Goal: Transaction & Acquisition: Purchase product/service

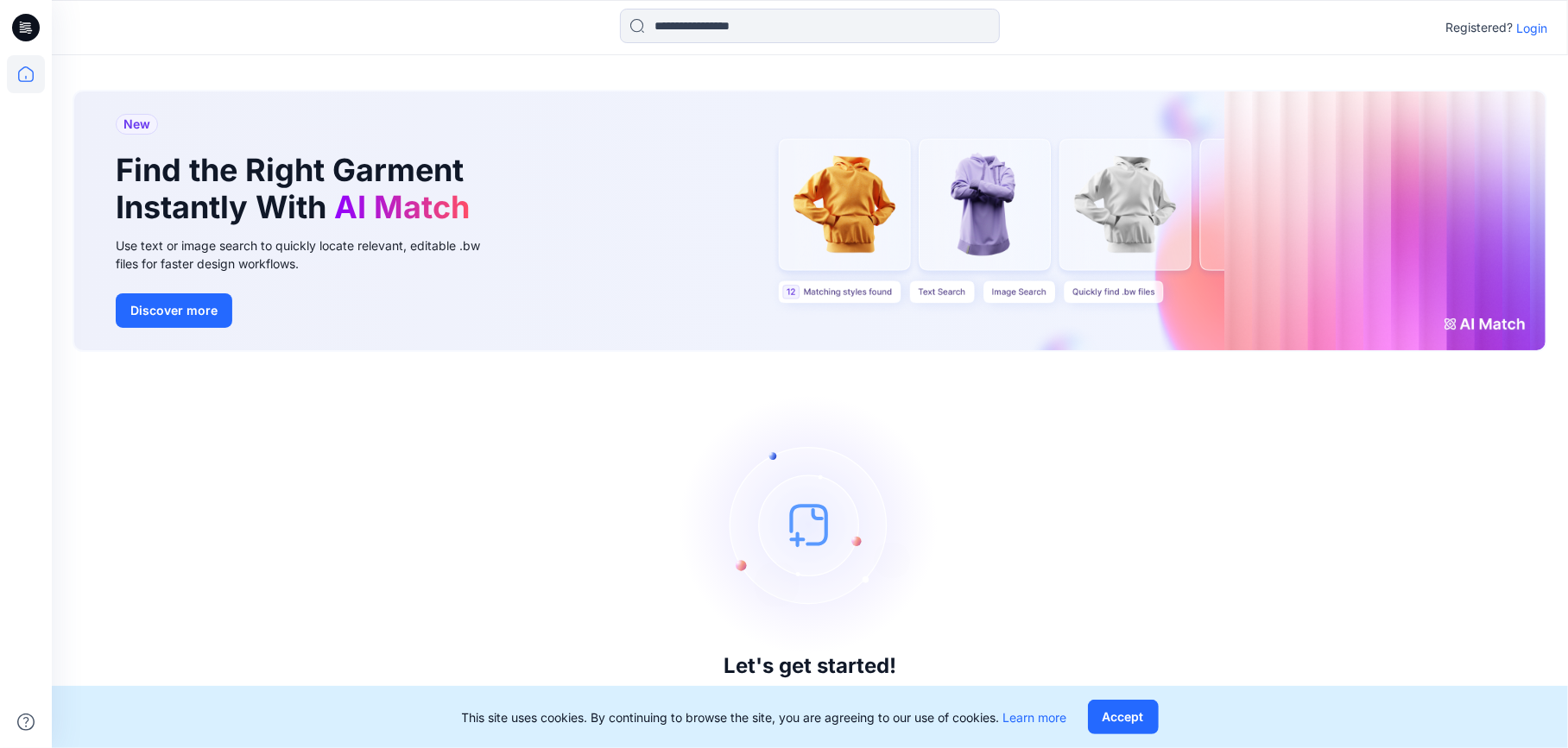
click at [1538, 31] on p "Login" at bounding box center [1532, 29] width 31 height 19
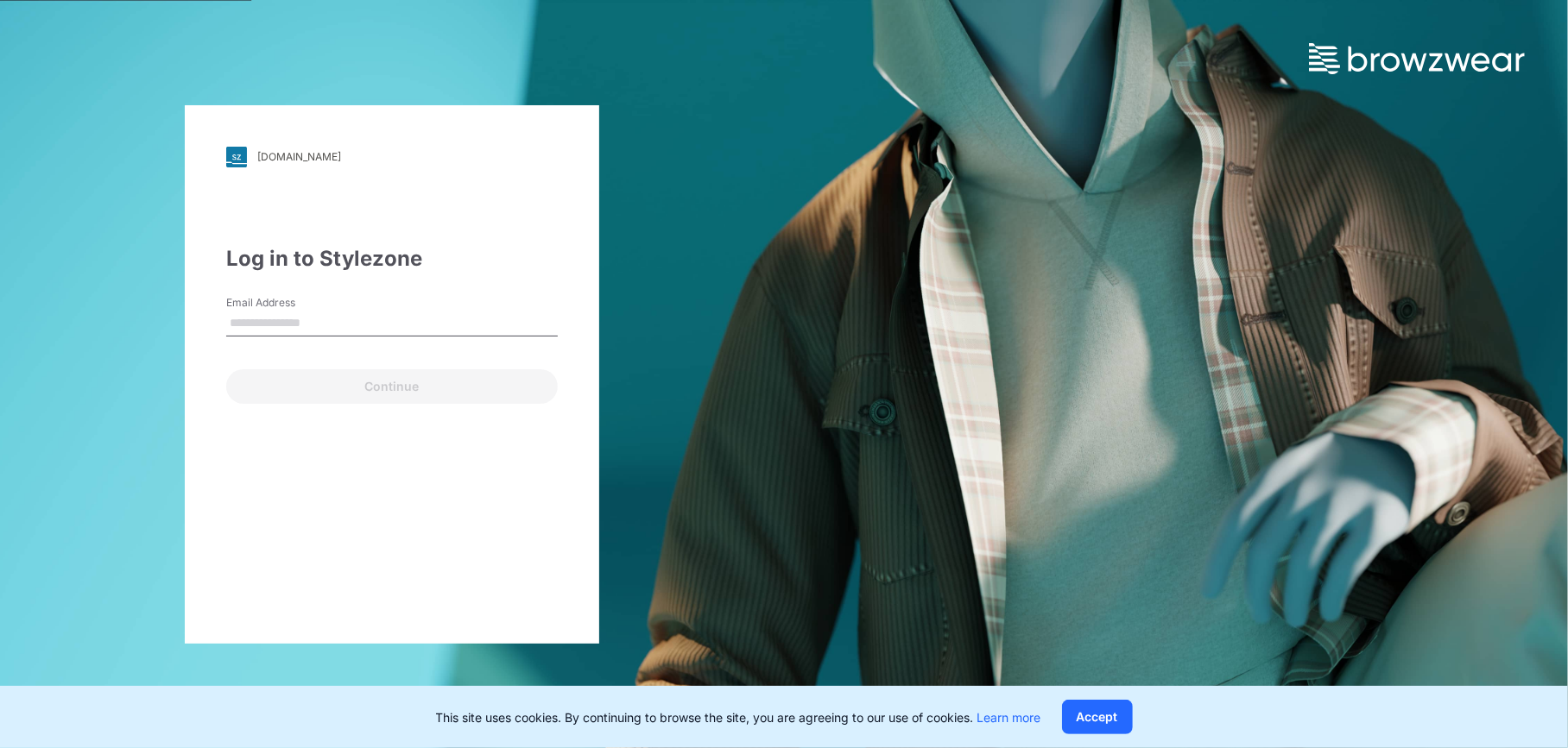
type input "**********"
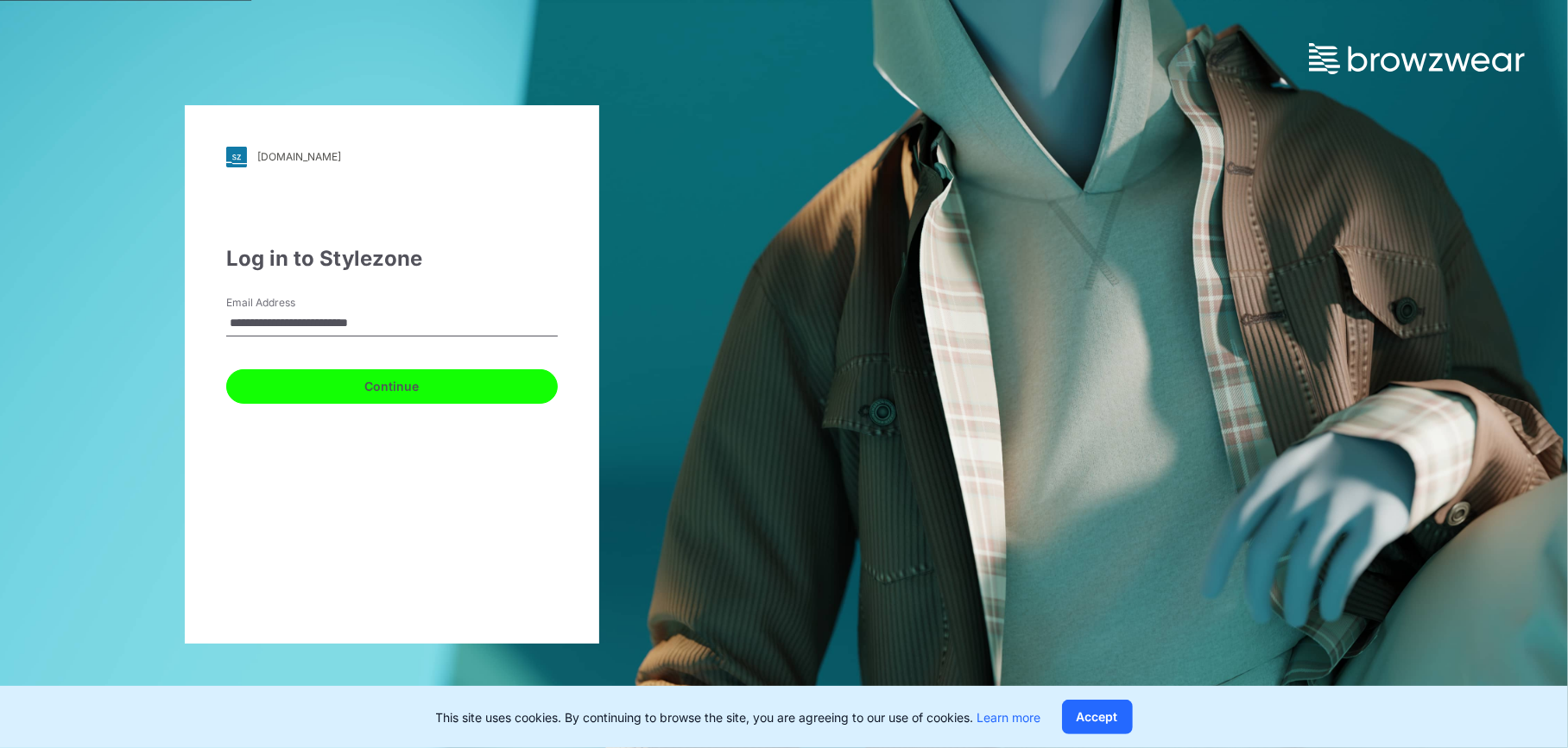
click at [383, 391] on button "Continue" at bounding box center [392, 386] width 332 height 34
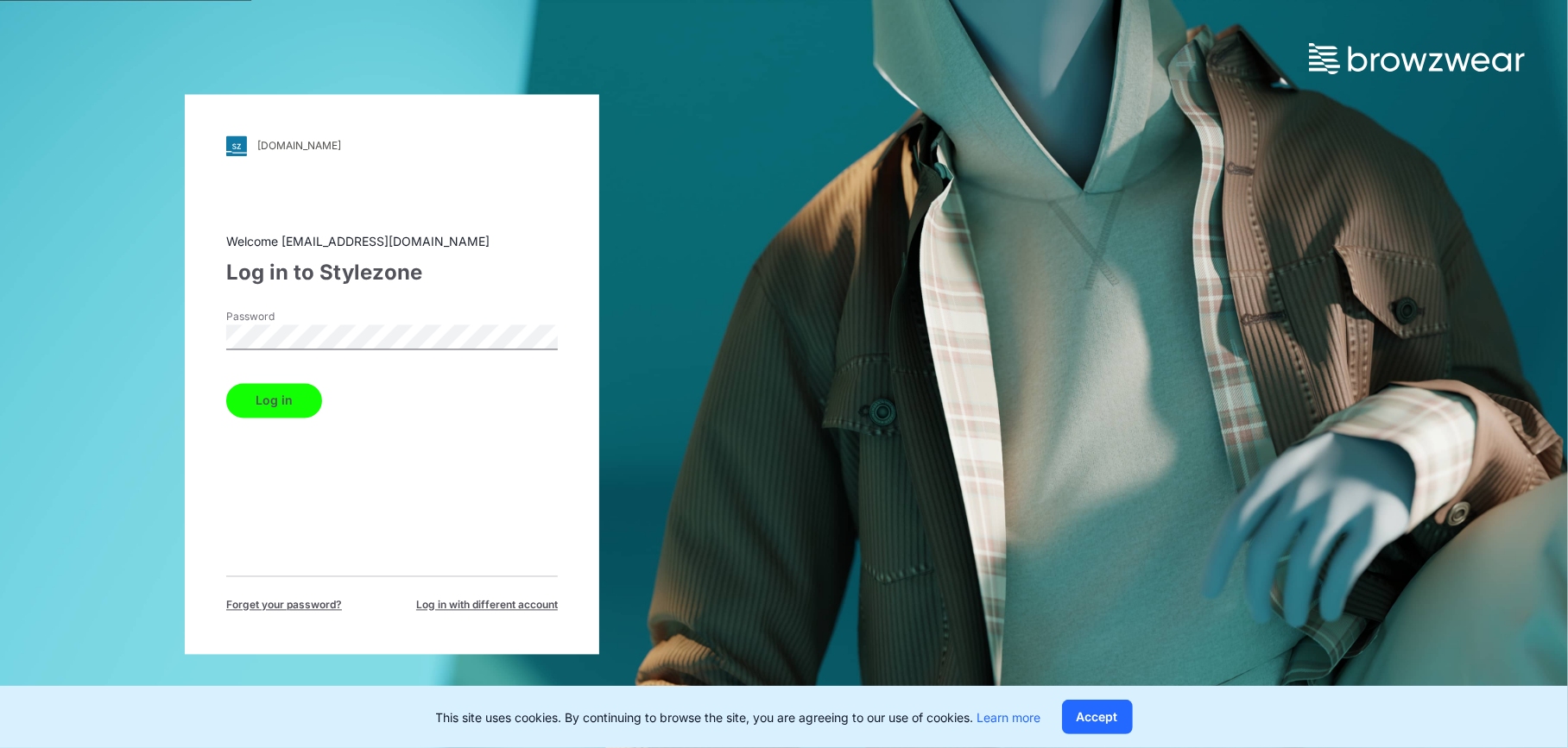
click at [270, 409] on button "Log in" at bounding box center [273, 400] width 95 height 34
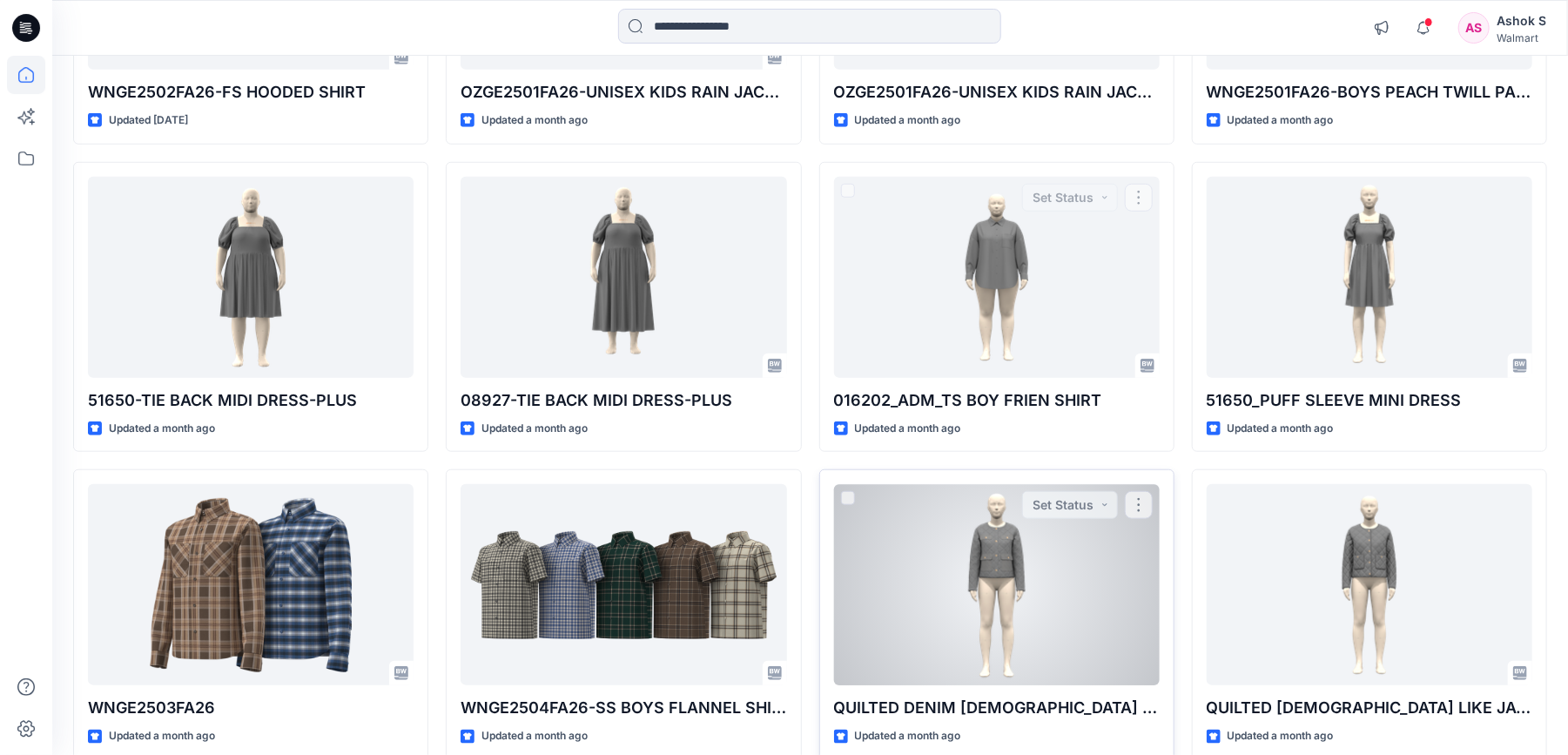
scroll to position [871, 0]
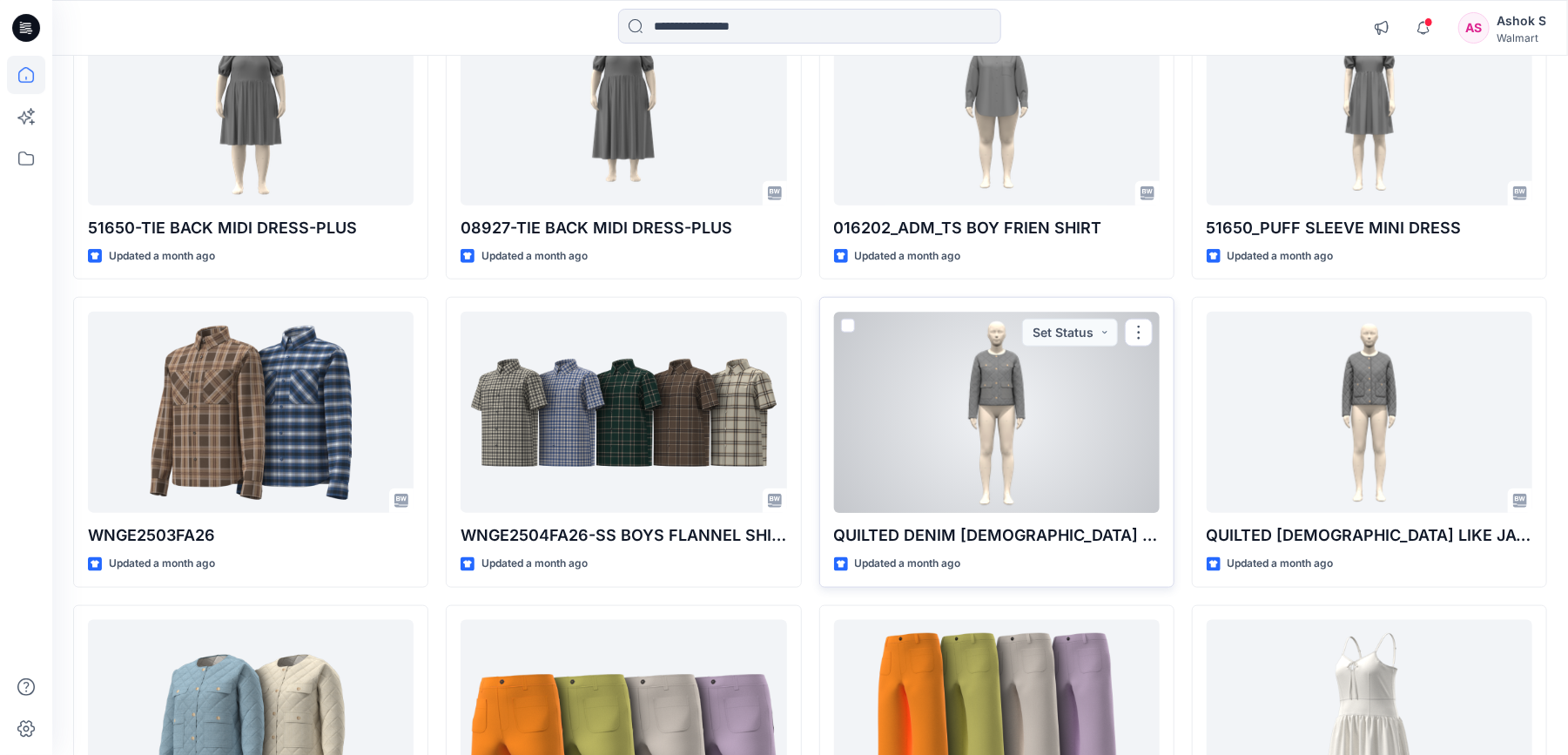
click at [996, 398] on div at bounding box center [996, 412] width 326 height 201
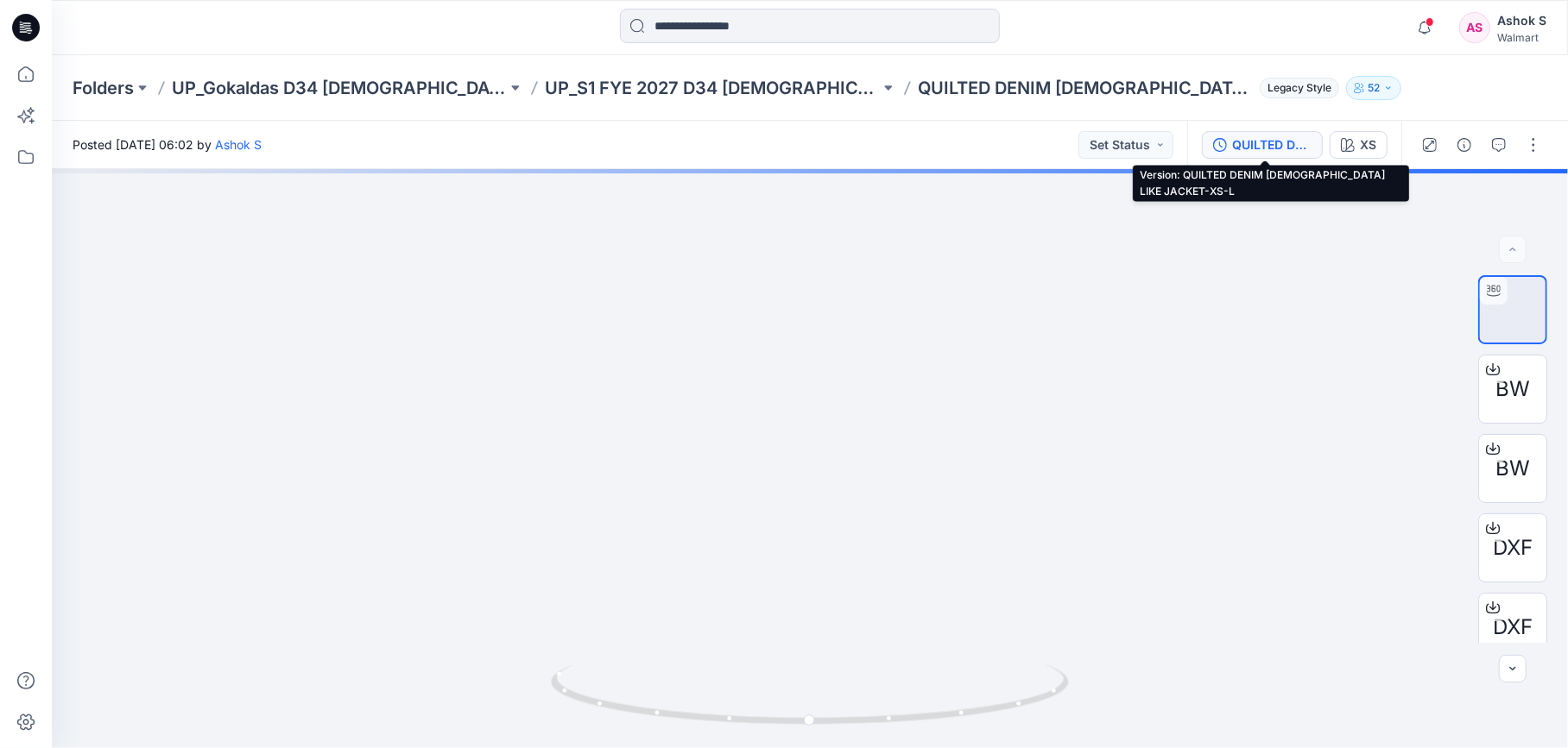
click at [1258, 155] on button "QUILTED DENIM [DEMOGRAPHIC_DATA] LIKE JACKET-XS-L" at bounding box center [1262, 145] width 121 height 28
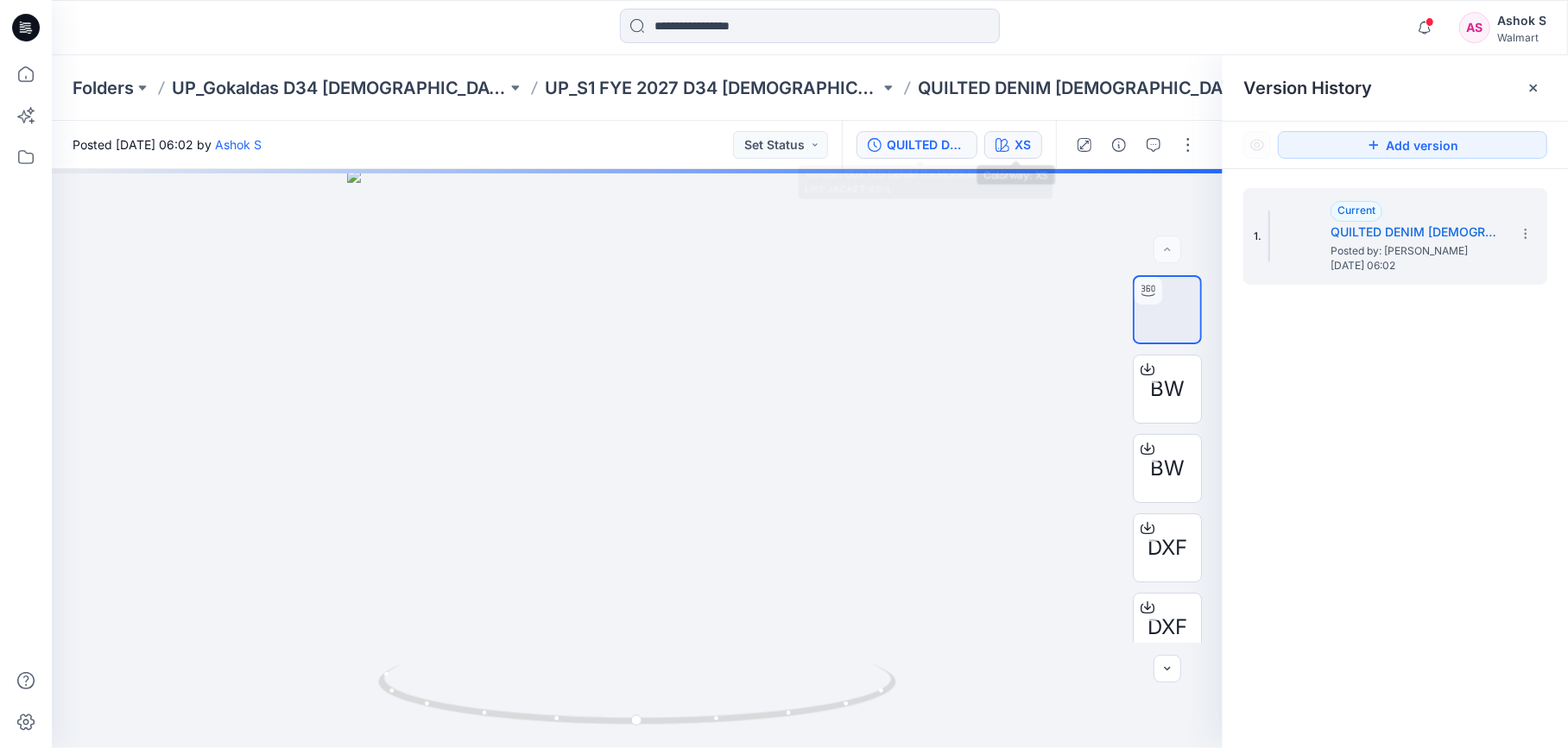
click at [1019, 147] on div "XS" at bounding box center [1022, 144] width 17 height 19
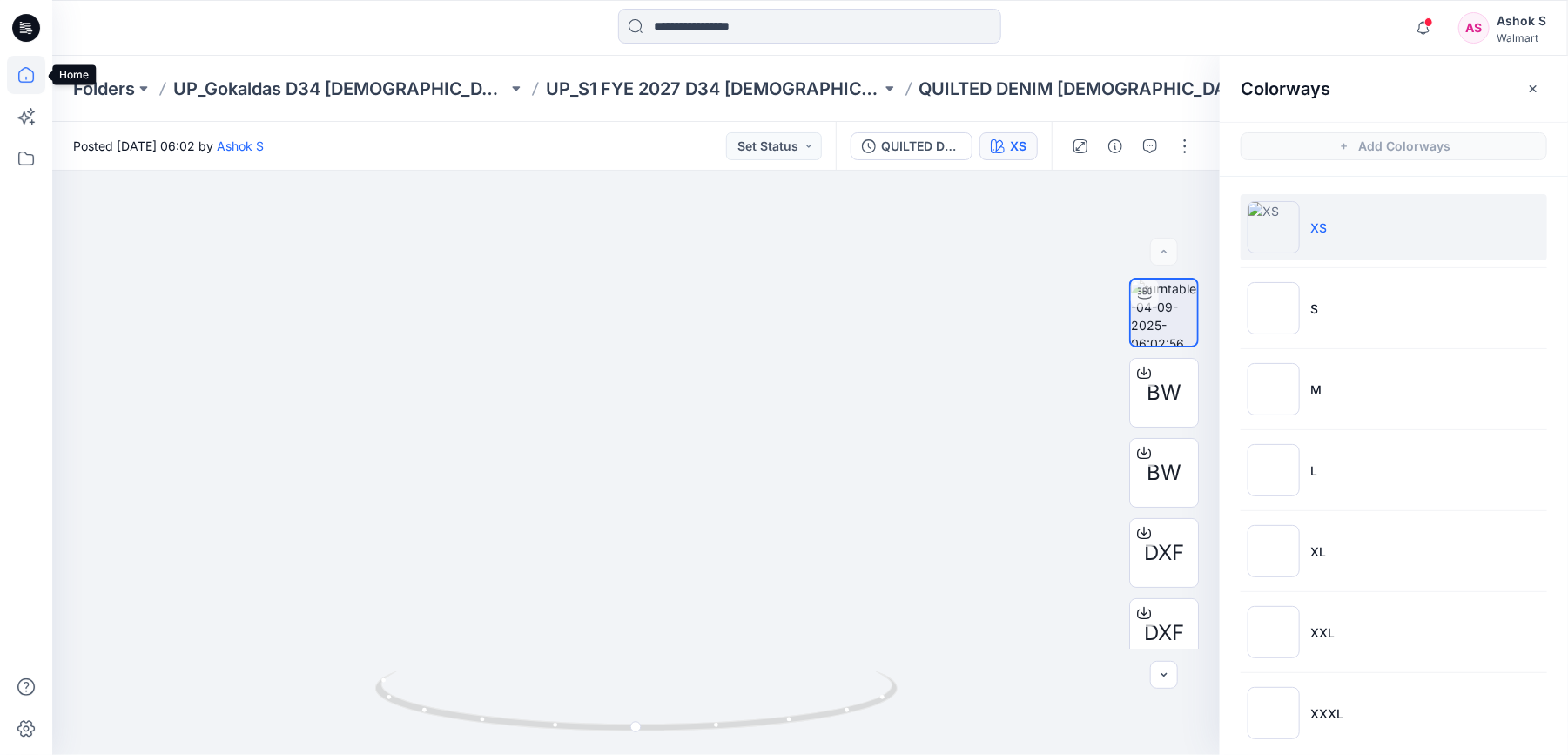
click at [29, 76] on icon at bounding box center [25, 75] width 38 height 38
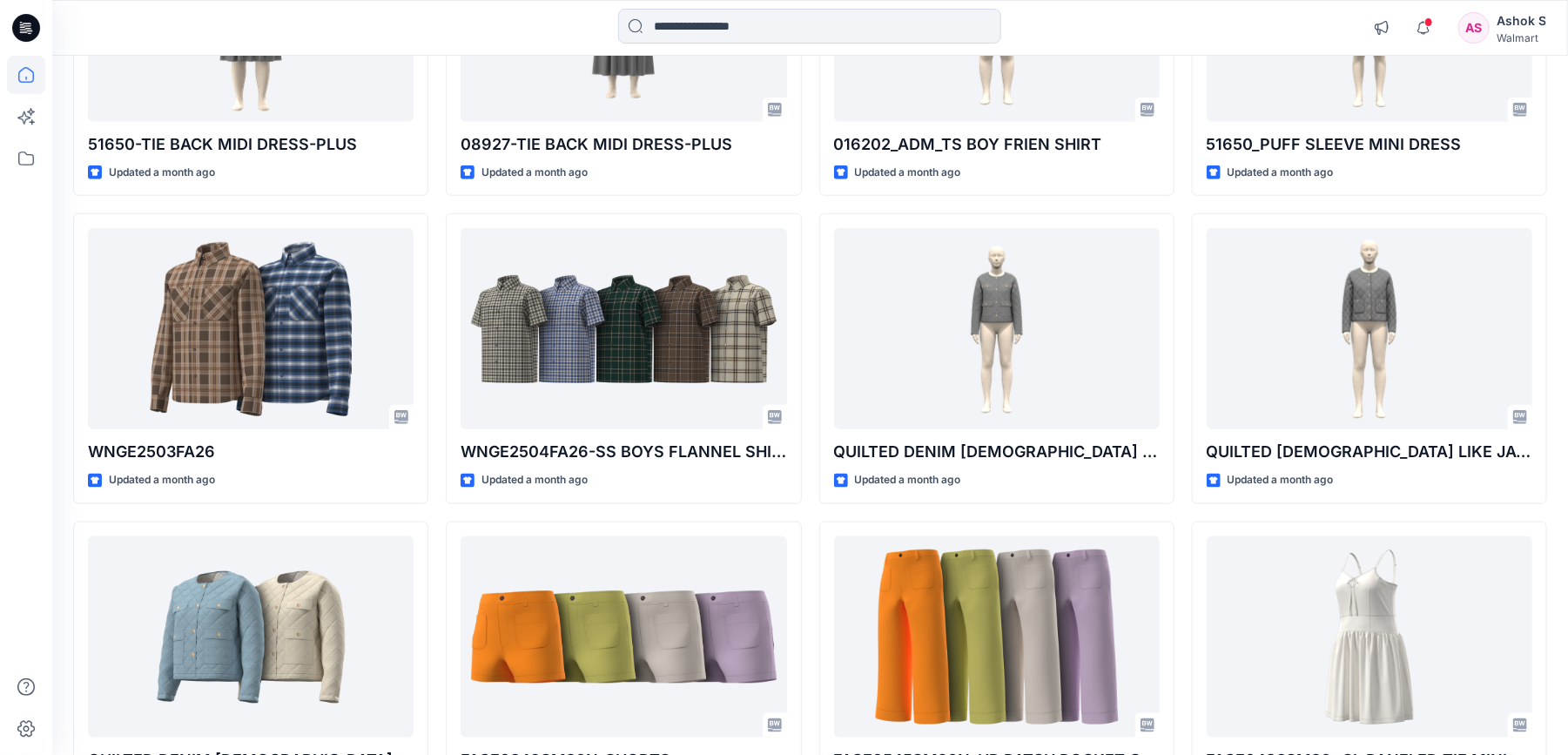
scroll to position [959, 0]
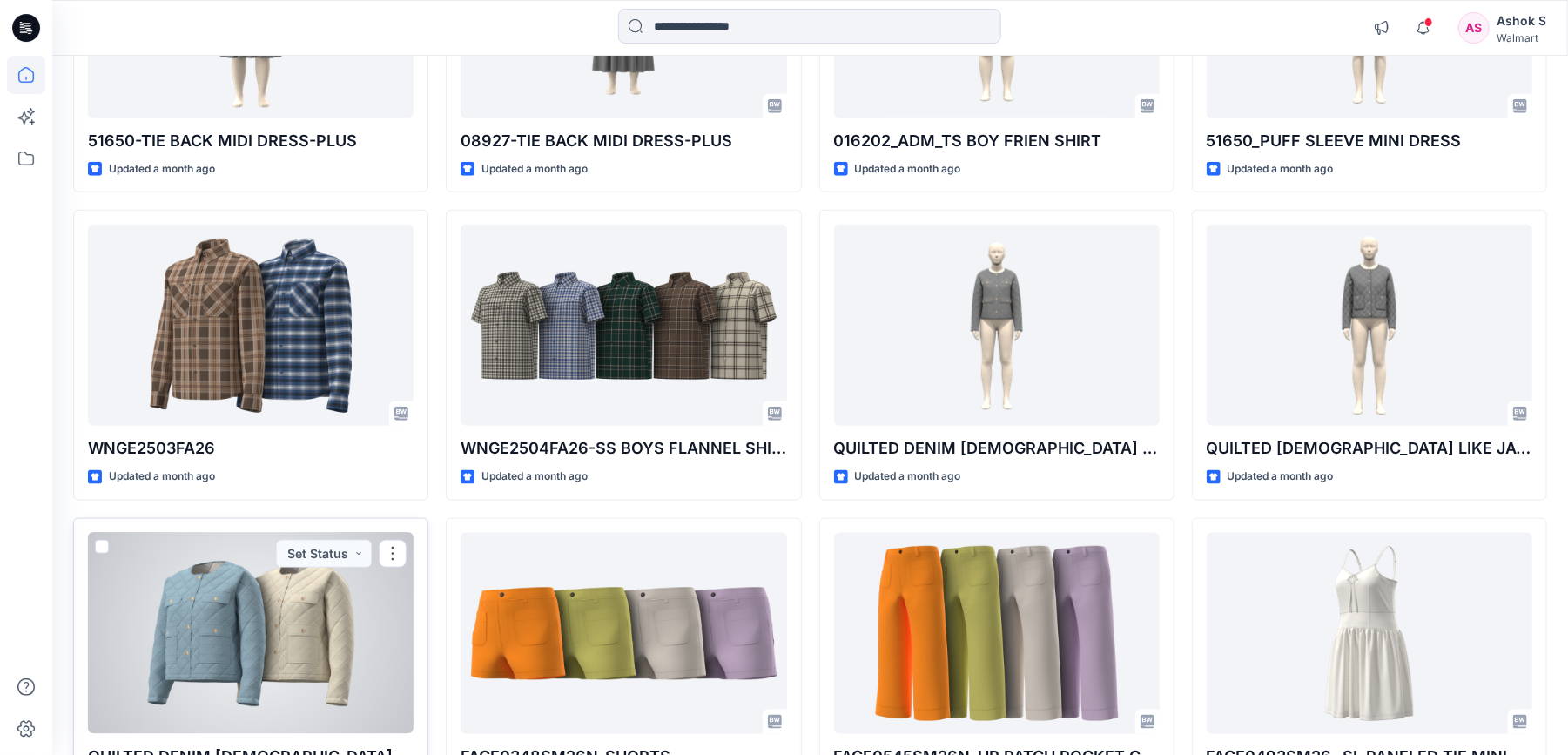
click at [266, 654] on div at bounding box center [250, 634] width 326 height 201
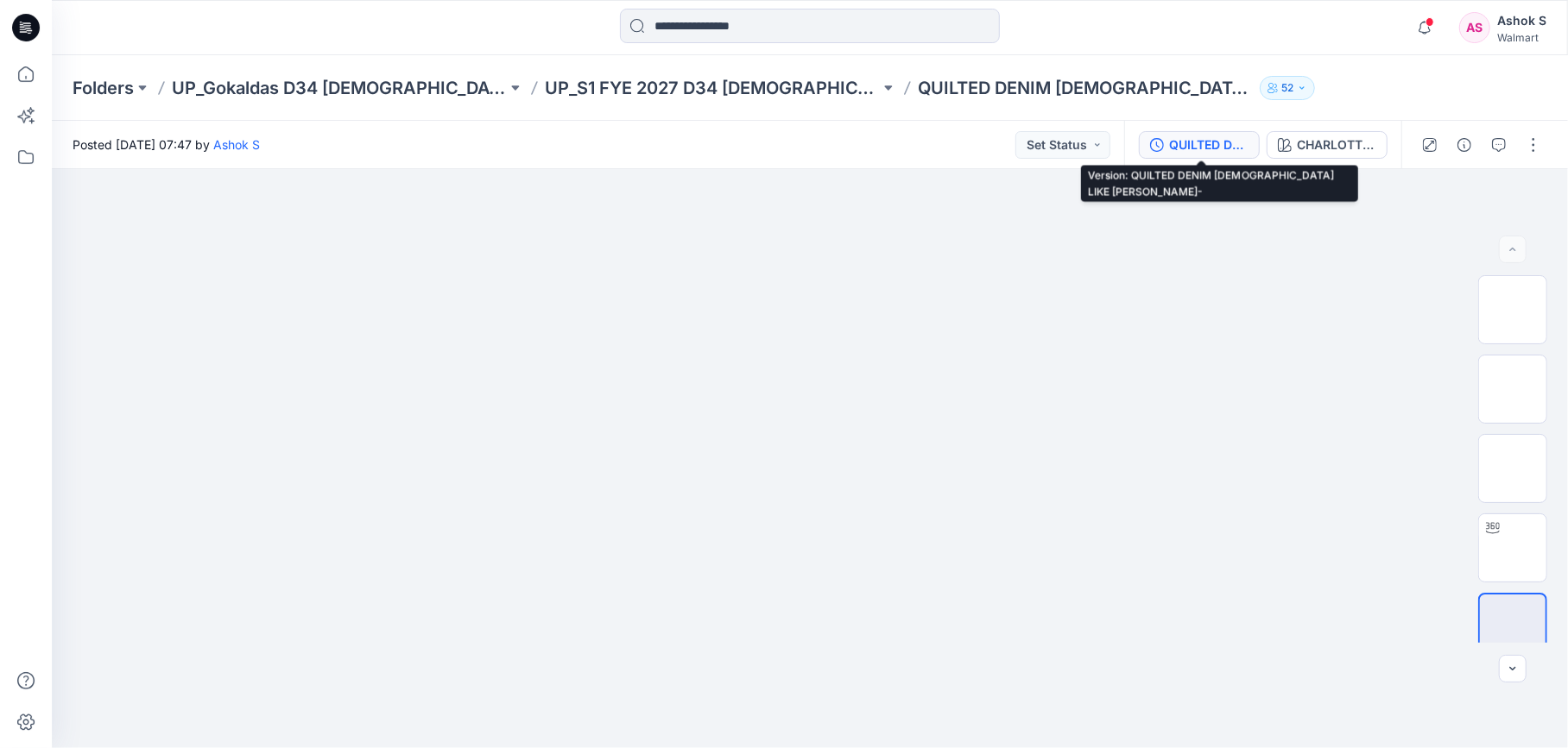
click at [1216, 147] on div "QUILTED DENIM [DEMOGRAPHIC_DATA] LIKE JACKET-" at bounding box center [1209, 144] width 80 height 19
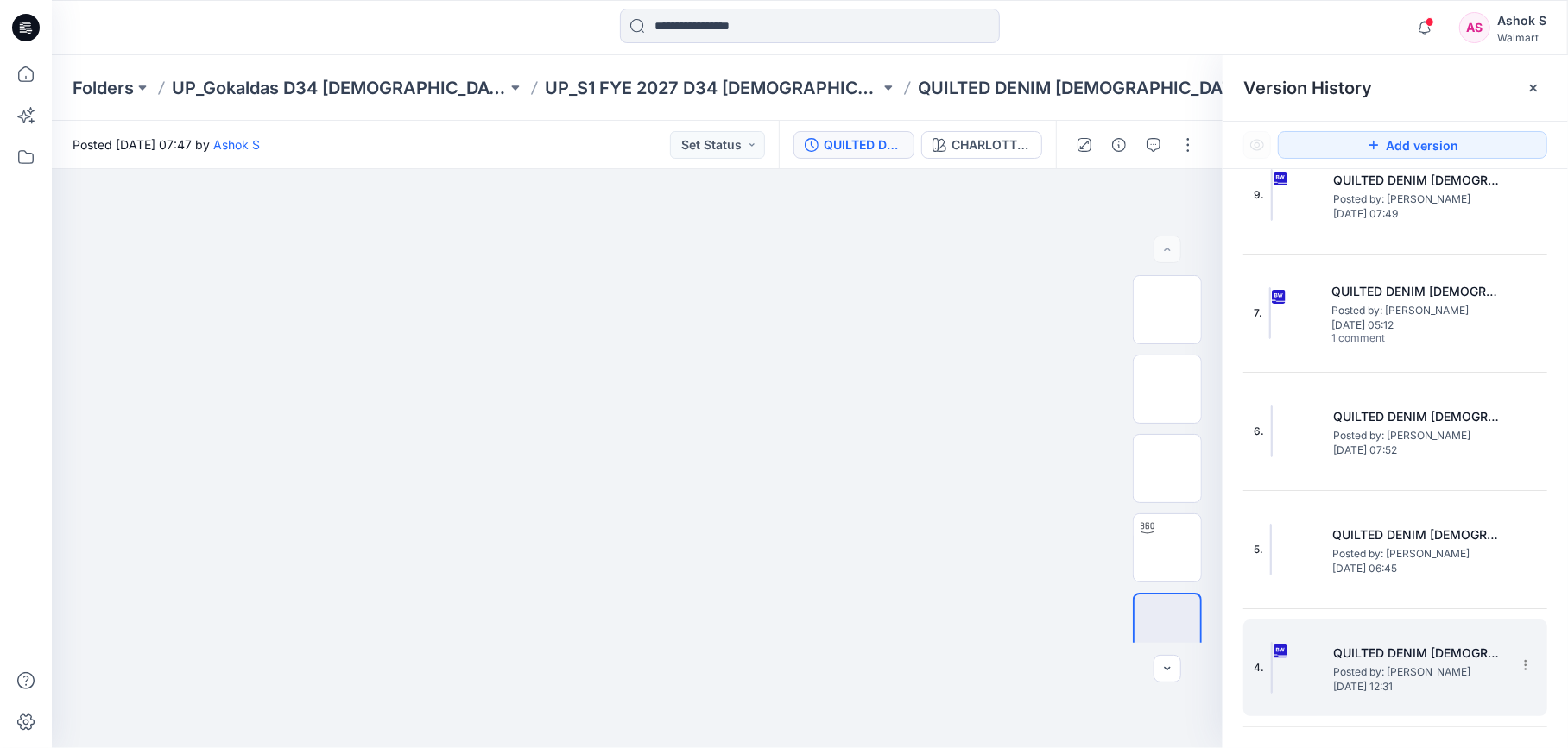
scroll to position [237, 0]
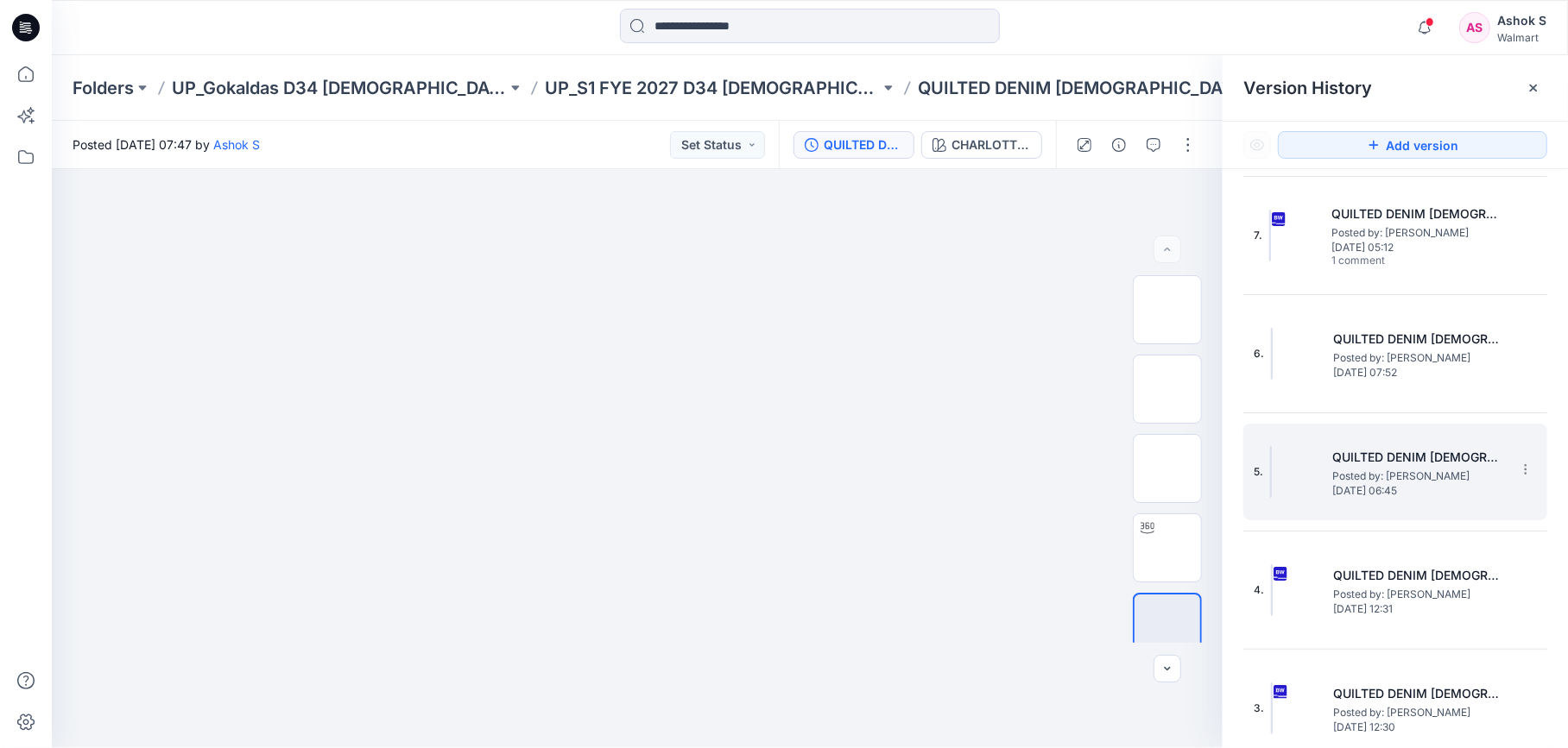
click at [1272, 471] on img at bounding box center [1271, 472] width 2 height 52
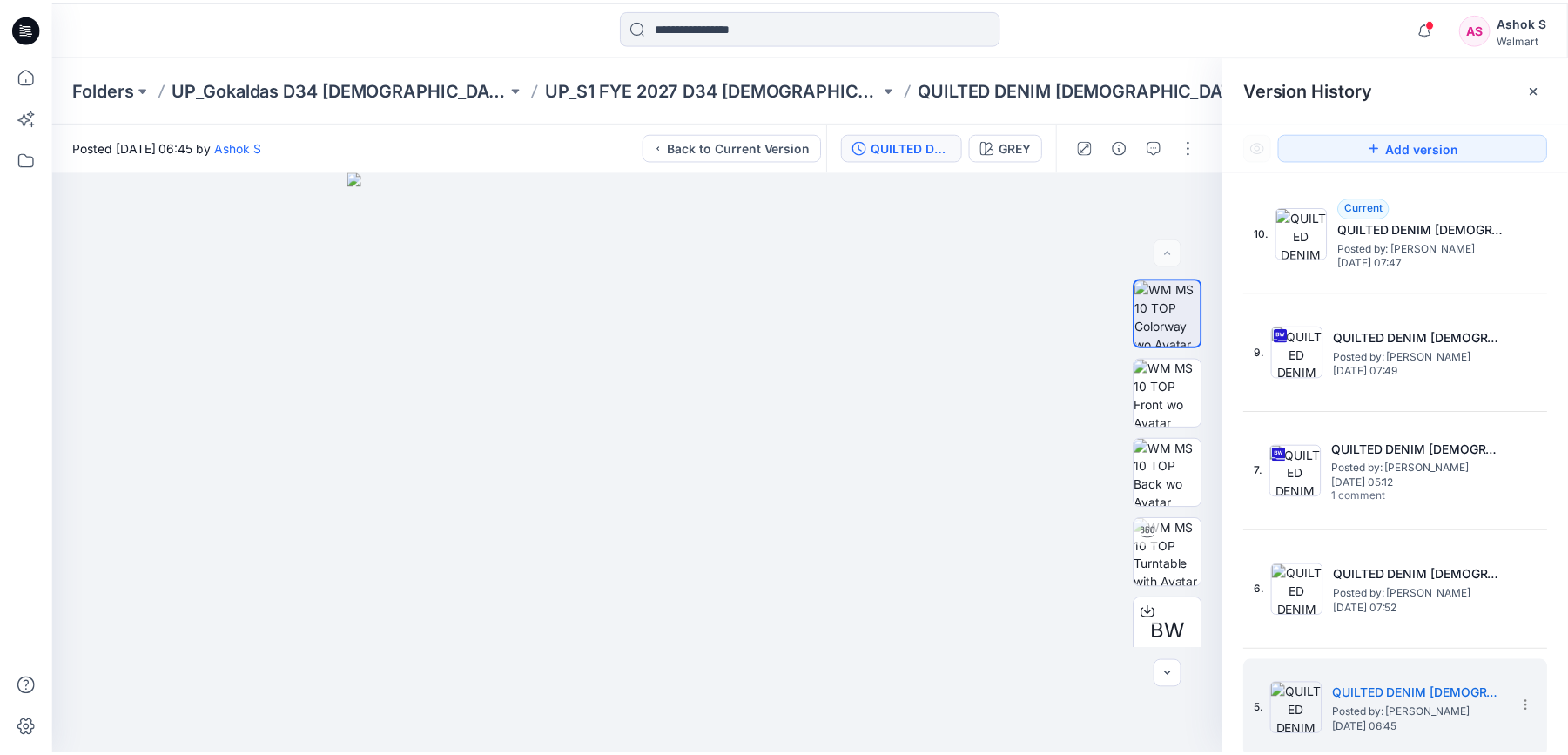
scroll to position [1, 0]
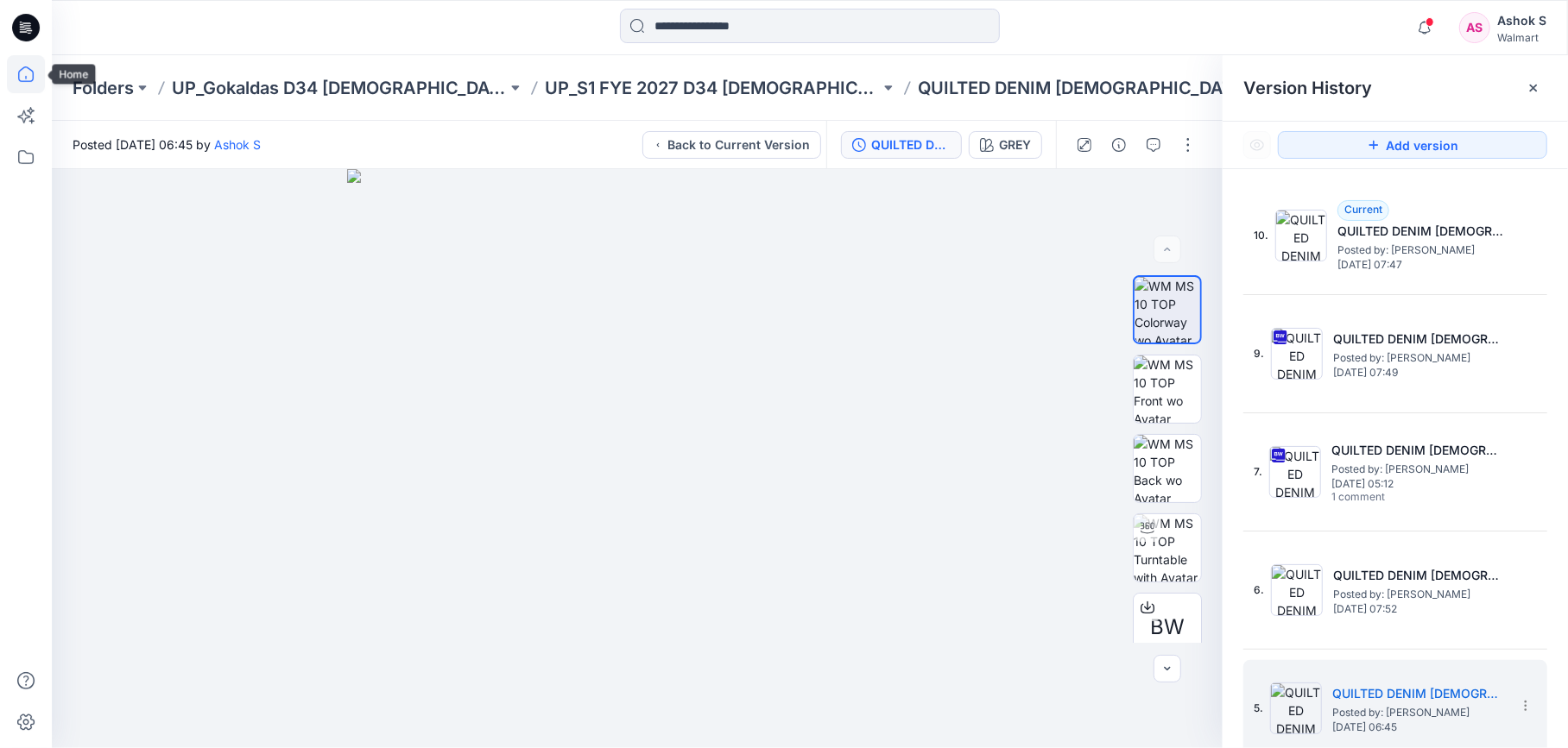
click at [31, 74] on icon at bounding box center [26, 74] width 16 height 16
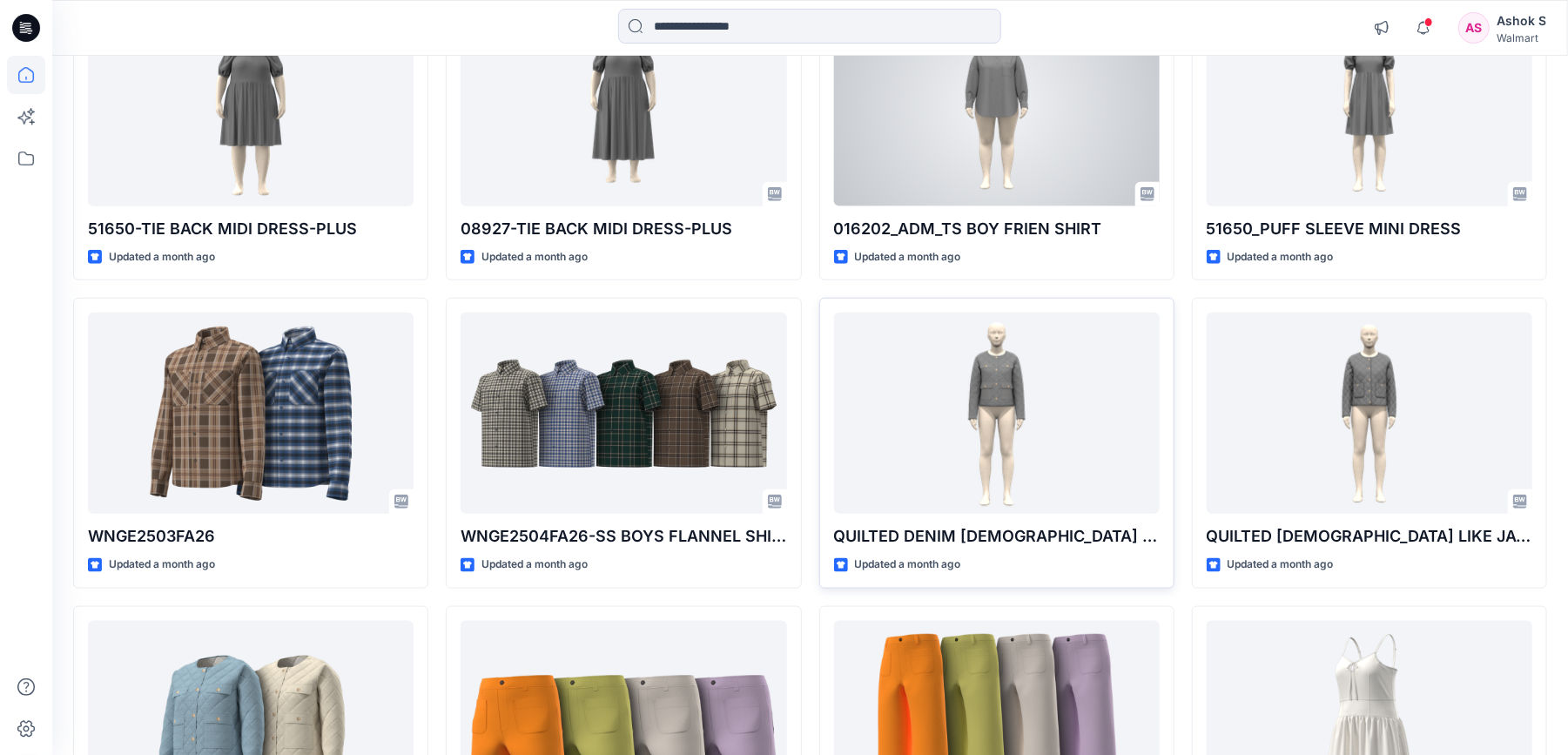
scroll to position [871, 0]
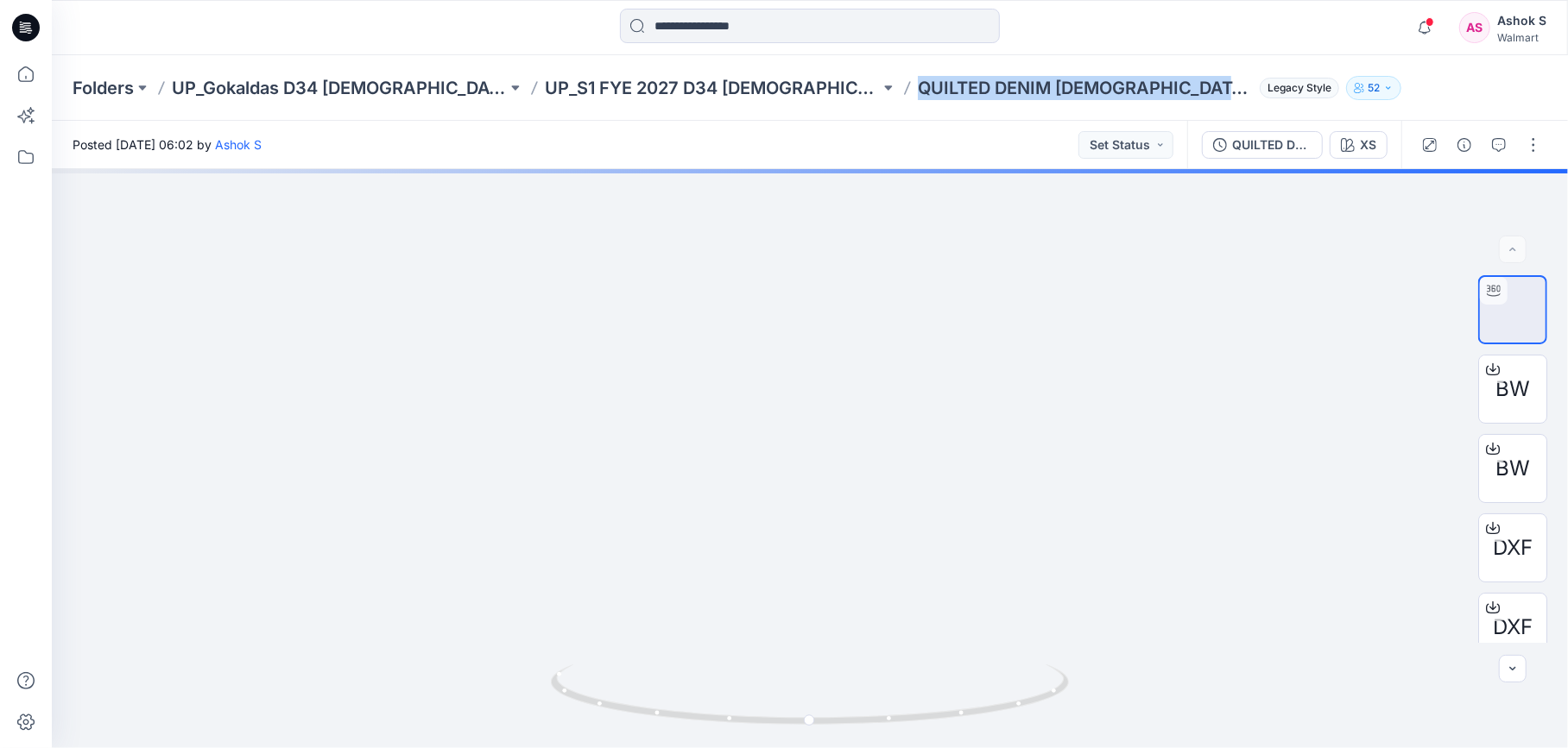
drag, startPoint x: 856, startPoint y: 94, endPoint x: 1148, endPoint y: 91, distance: 292.0
click at [1148, 91] on p "QUILTED DENIM [DEMOGRAPHIC_DATA] LIKE JACKET" at bounding box center [1085, 88] width 335 height 24
copy p "QUILTED DENIM [DEMOGRAPHIC_DATA] LIKE JACKET"
